Goal: Task Accomplishment & Management: Use online tool/utility

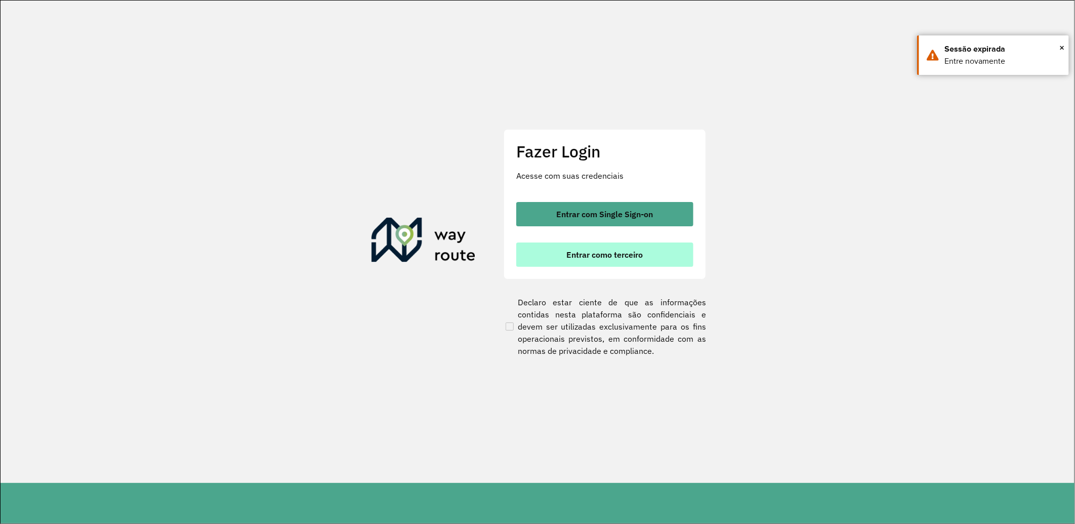
click at [616, 259] on span "Entrar como terceiro" at bounding box center [605, 255] width 76 height 8
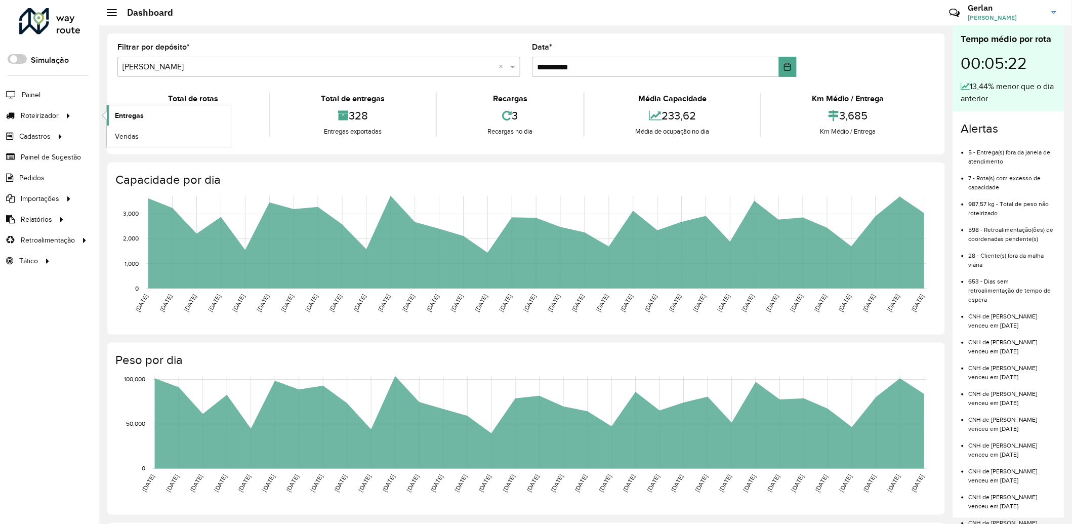
click at [155, 114] on link "Entregas" at bounding box center [169, 115] width 124 height 20
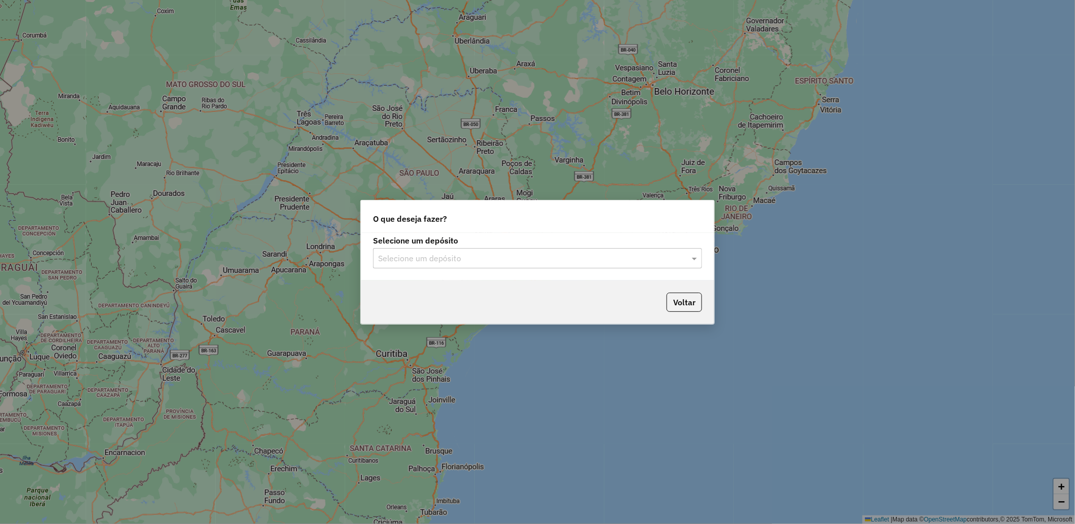
click at [433, 256] on input "text" at bounding box center [527, 259] width 299 height 12
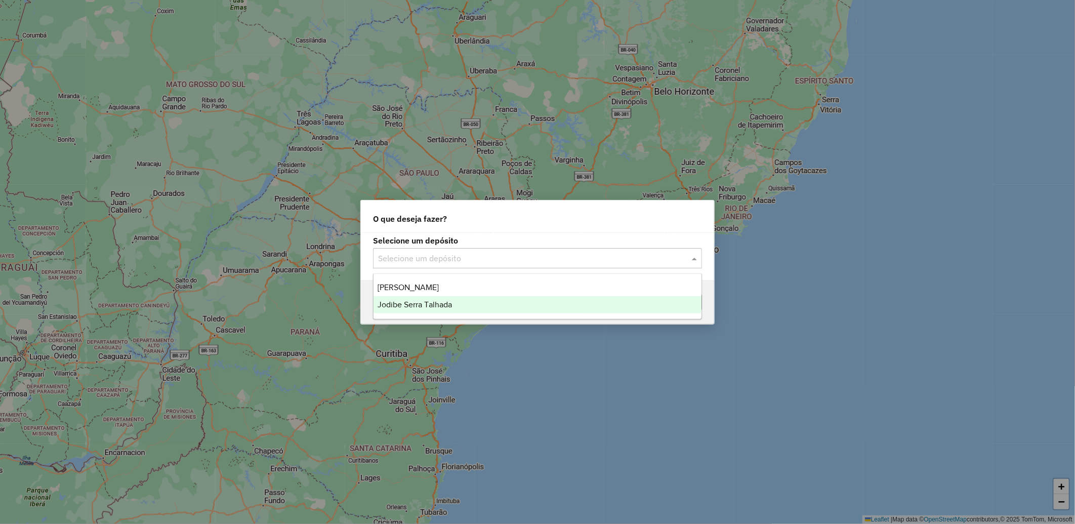
click at [439, 309] on div "Jodibe Serra Talhada" at bounding box center [538, 304] width 328 height 17
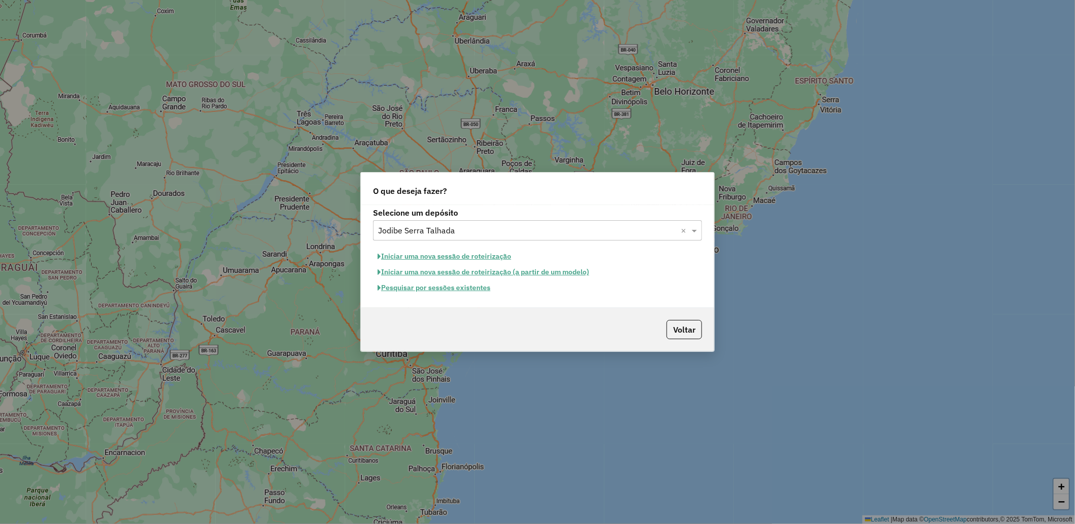
click at [448, 289] on button "Pesquisar por sessões existentes" at bounding box center [434, 288] width 122 height 16
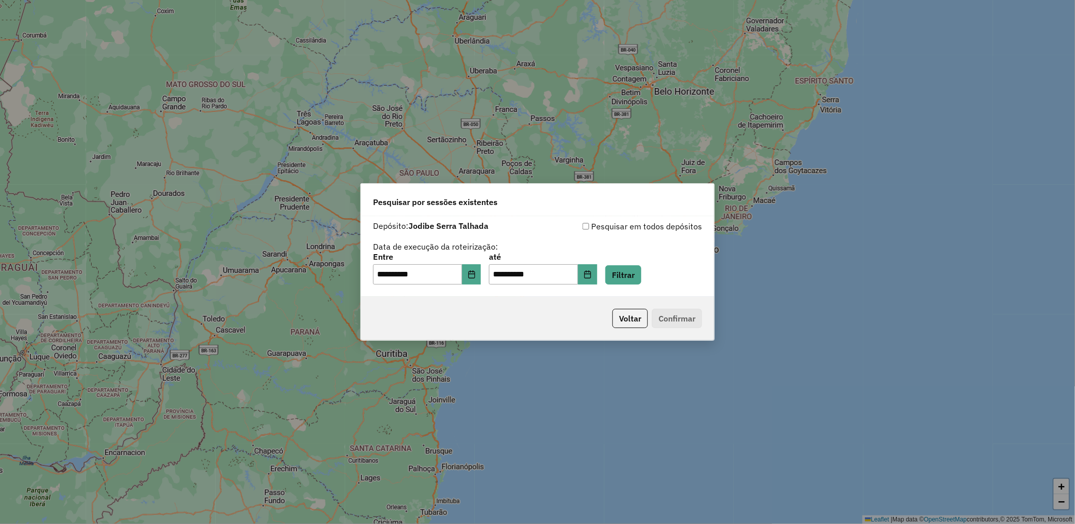
click at [444, 288] on div "**********" at bounding box center [537, 256] width 353 height 80
click at [634, 277] on button "Filtrar" at bounding box center [623, 274] width 36 height 19
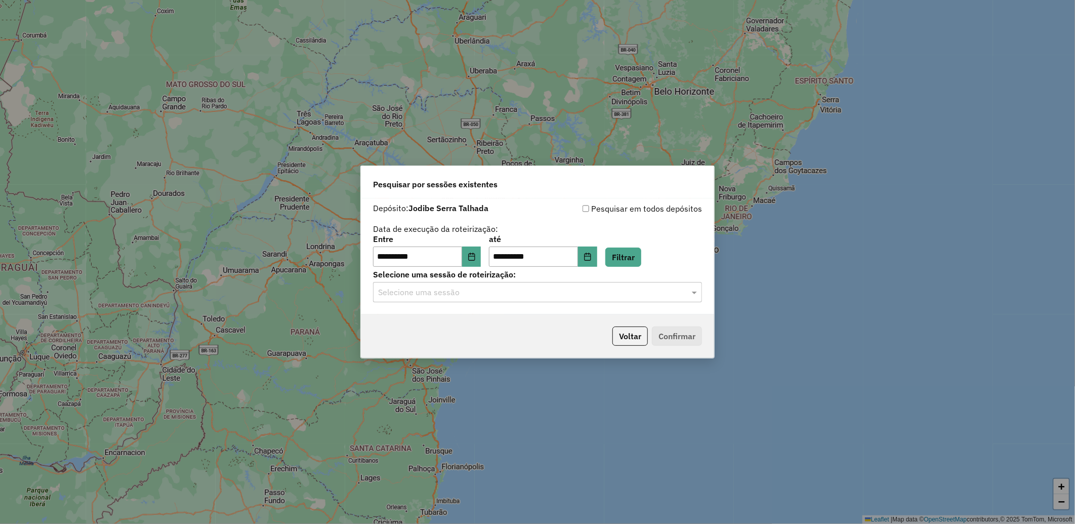
click at [469, 295] on input "text" at bounding box center [527, 293] width 299 height 12
click at [466, 315] on div "979247 - 14/08/2025 18:27" at bounding box center [538, 321] width 328 height 17
click at [675, 334] on button "Confirmar" at bounding box center [677, 336] width 50 height 19
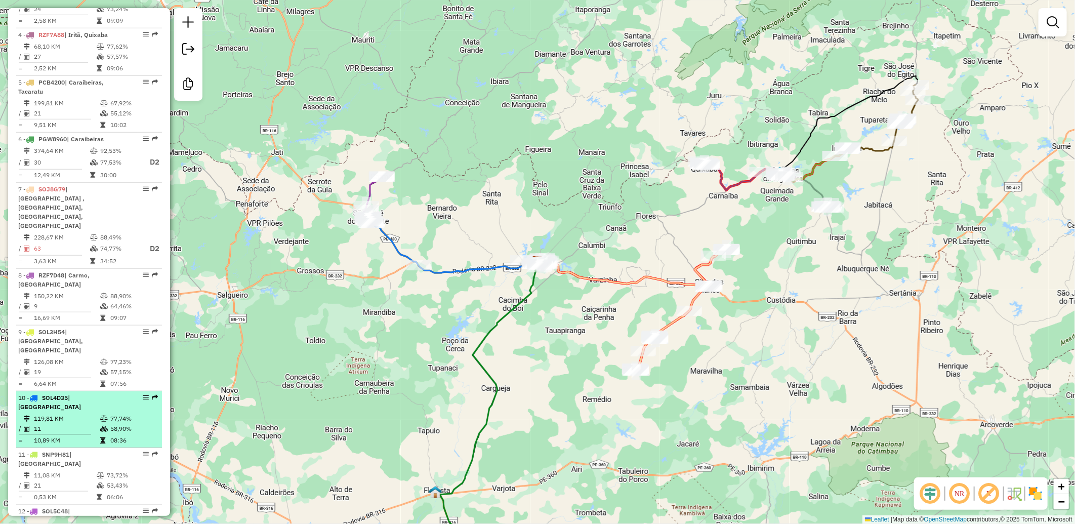
scroll to position [555, 0]
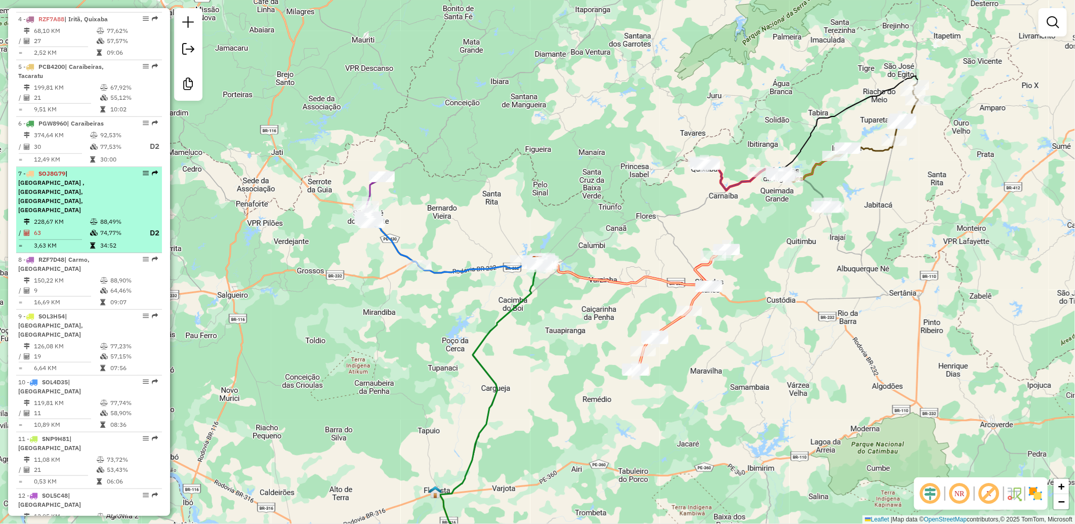
select select "**********"
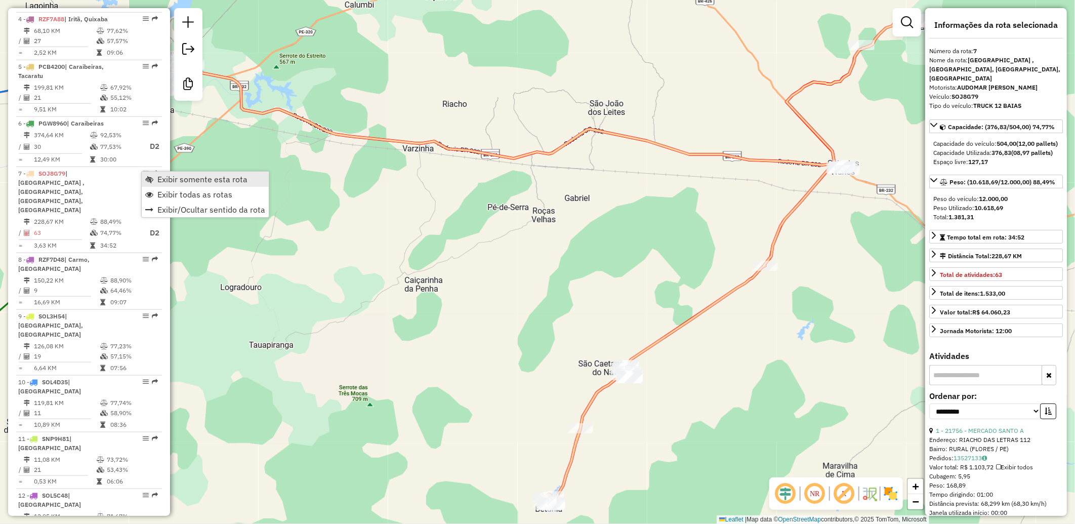
click at [241, 183] on span "Exibir somente esta rota" at bounding box center [202, 179] width 90 height 8
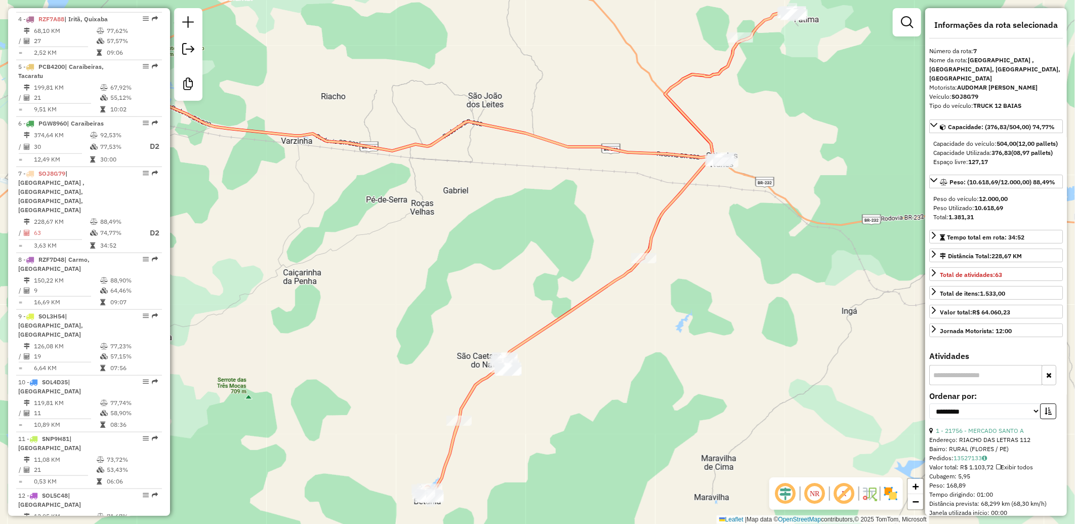
drag, startPoint x: 748, startPoint y: 300, endPoint x: 625, endPoint y: 291, distance: 123.8
click at [625, 291] on div "Janela de atendimento Grade de atendimento Capacidade Transportadoras Veículos …" at bounding box center [537, 262] width 1075 height 524
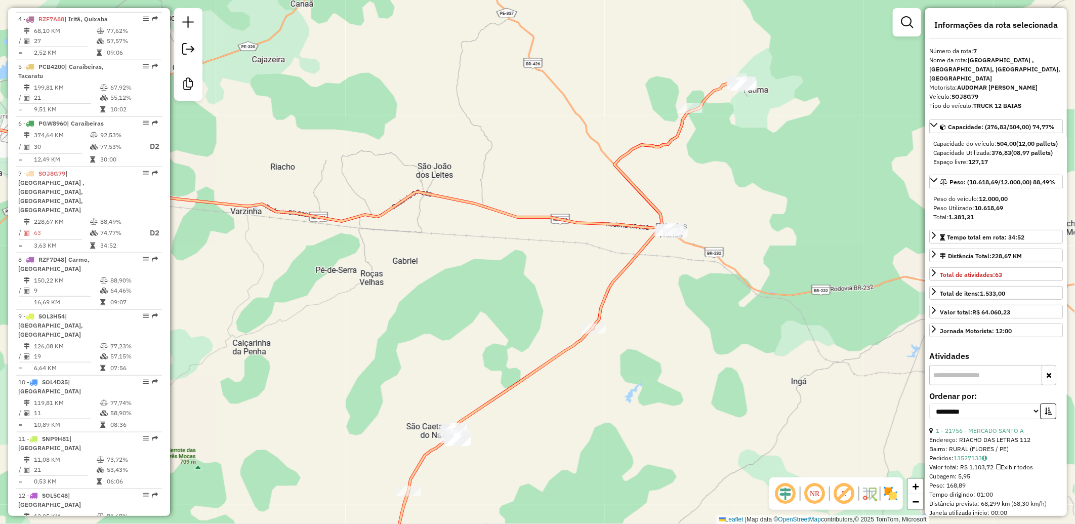
drag, startPoint x: 765, startPoint y: 79, endPoint x: 716, endPoint y: 150, distance: 86.4
click at [716, 150] on div "Janela de atendimento Grade de atendimento Capacidade Transportadoras Veículos …" at bounding box center [537, 262] width 1075 height 524
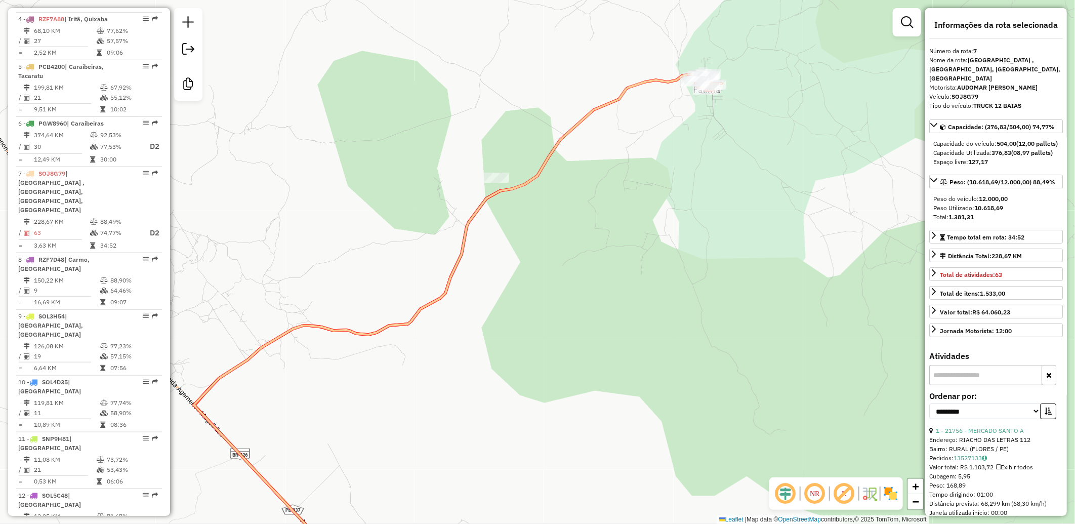
drag, startPoint x: 537, startPoint y: 330, endPoint x: 576, endPoint y: 219, distance: 117.4
click at [569, 237] on div "Janela de atendimento Grade de atendimento Capacidade Transportadoras Veículos …" at bounding box center [537, 262] width 1075 height 524
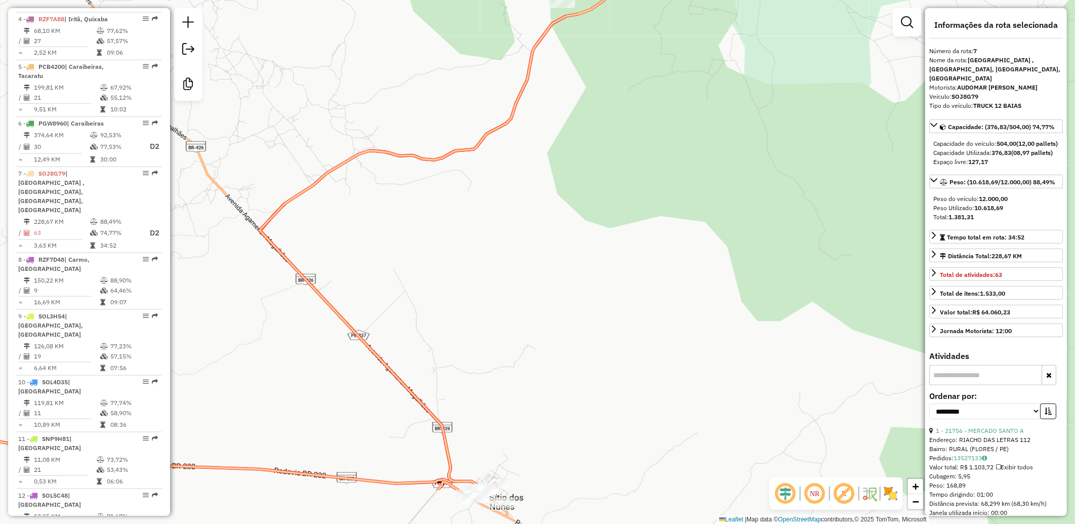
drag, startPoint x: 548, startPoint y: 322, endPoint x: 558, endPoint y: 266, distance: 57.1
click at [557, 270] on div "Janela de atendimento Grade de atendimento Capacidade Transportadoras Veículos …" at bounding box center [537, 262] width 1075 height 524
